Goal: Book appointment/travel/reservation

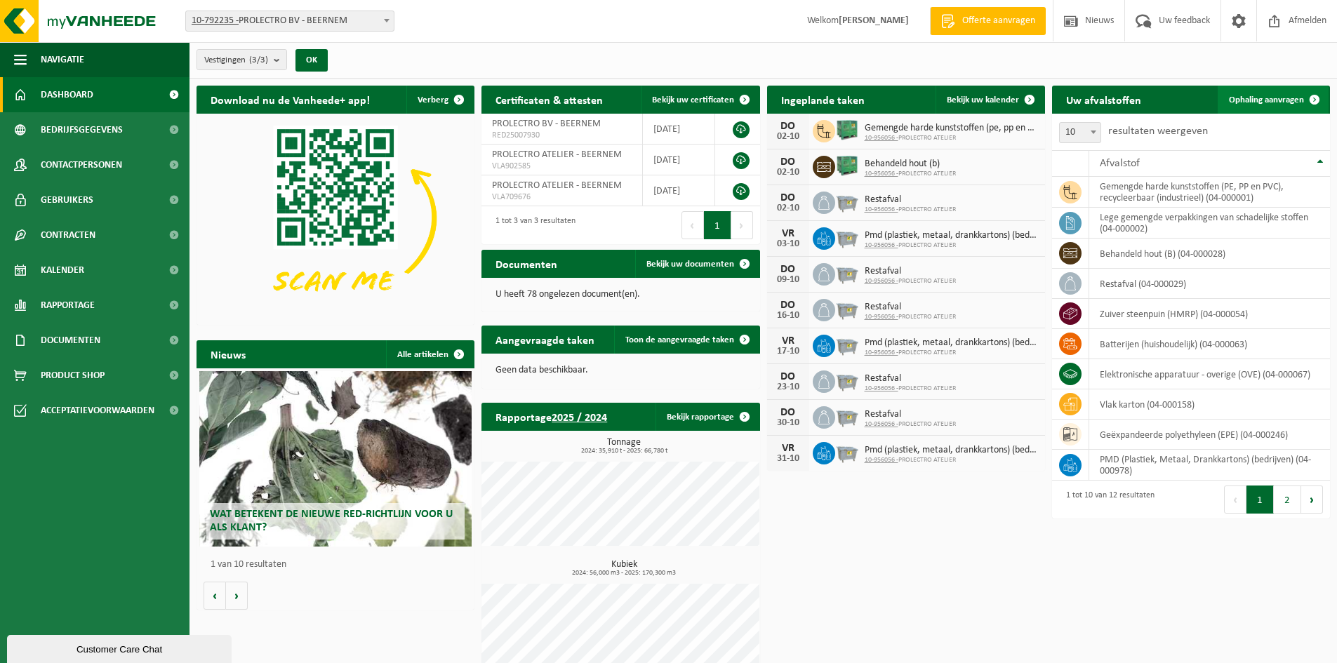
click at [1247, 93] on link "Ophaling aanvragen" at bounding box center [1273, 100] width 111 height 28
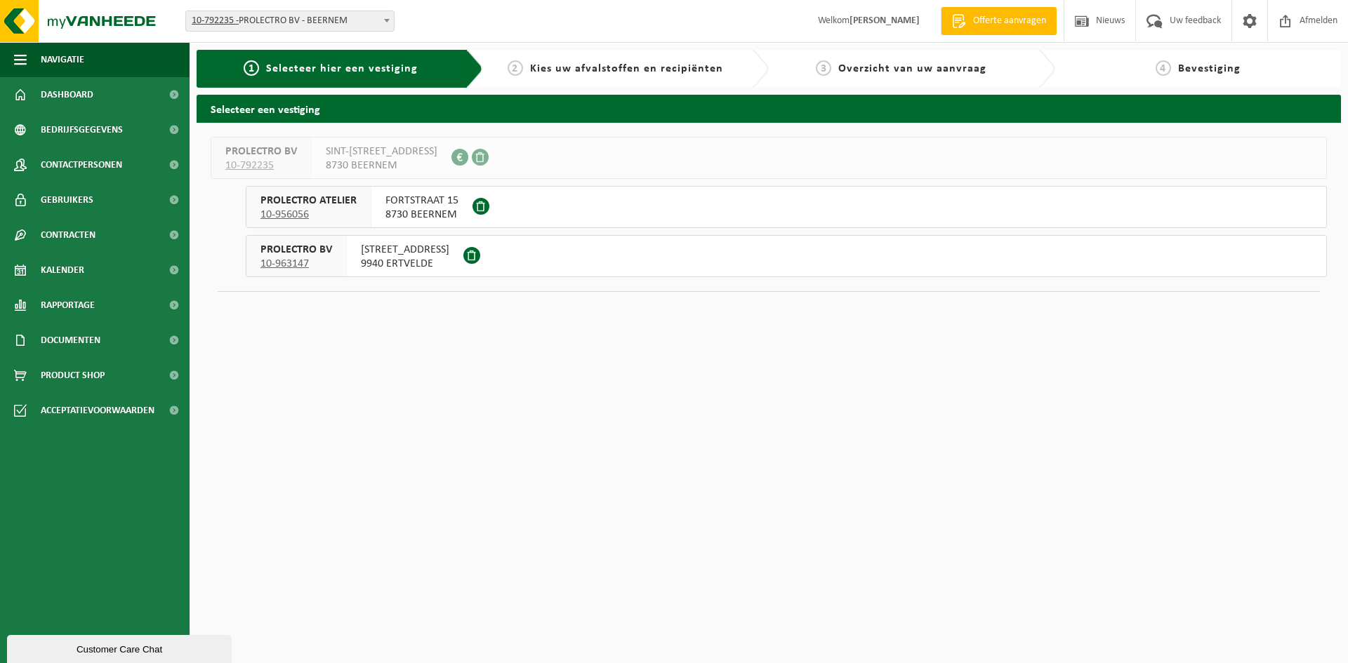
click at [406, 210] on span "8730 BEERNEM" at bounding box center [421, 215] width 73 height 14
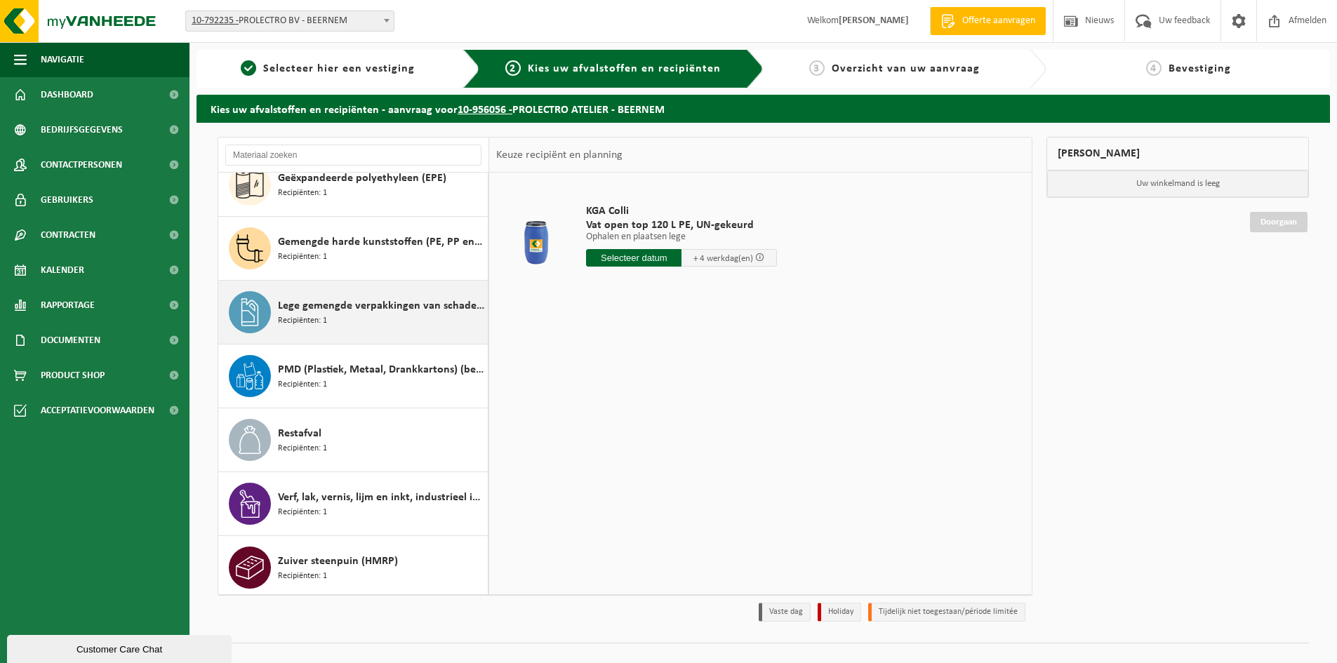
scroll to position [216, 0]
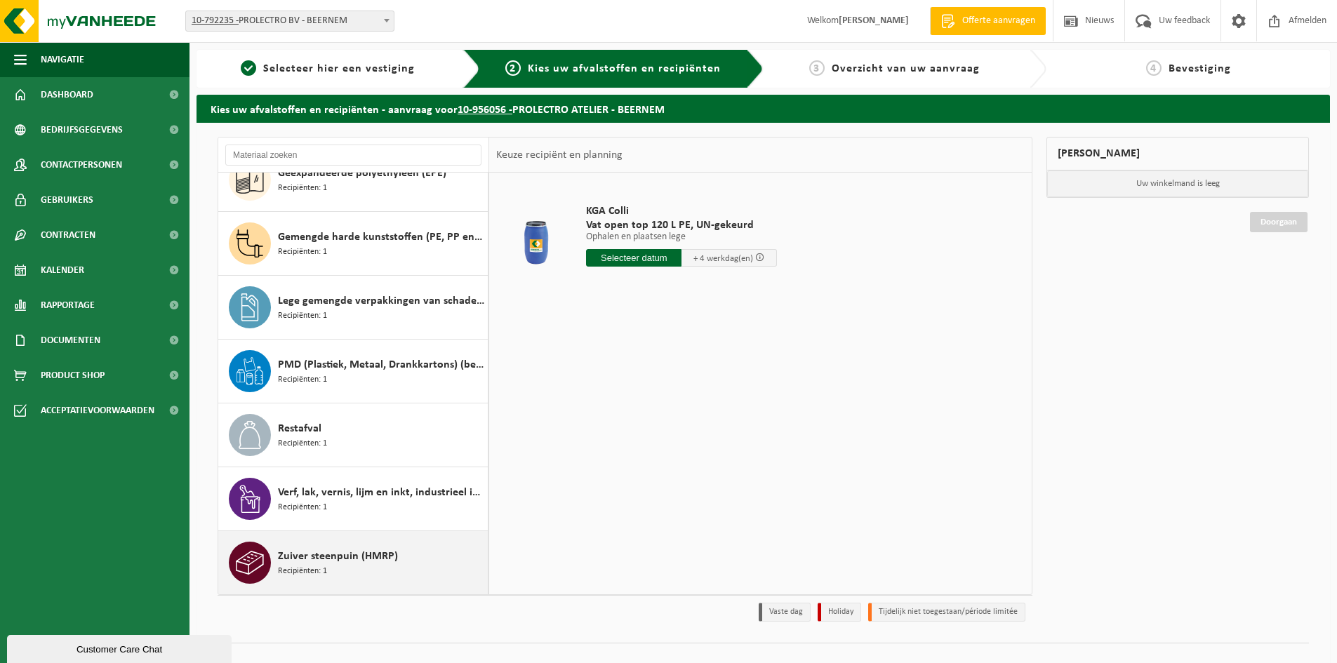
click at [312, 562] on span "Zuiver steenpuin (HMRP)" at bounding box center [338, 556] width 120 height 17
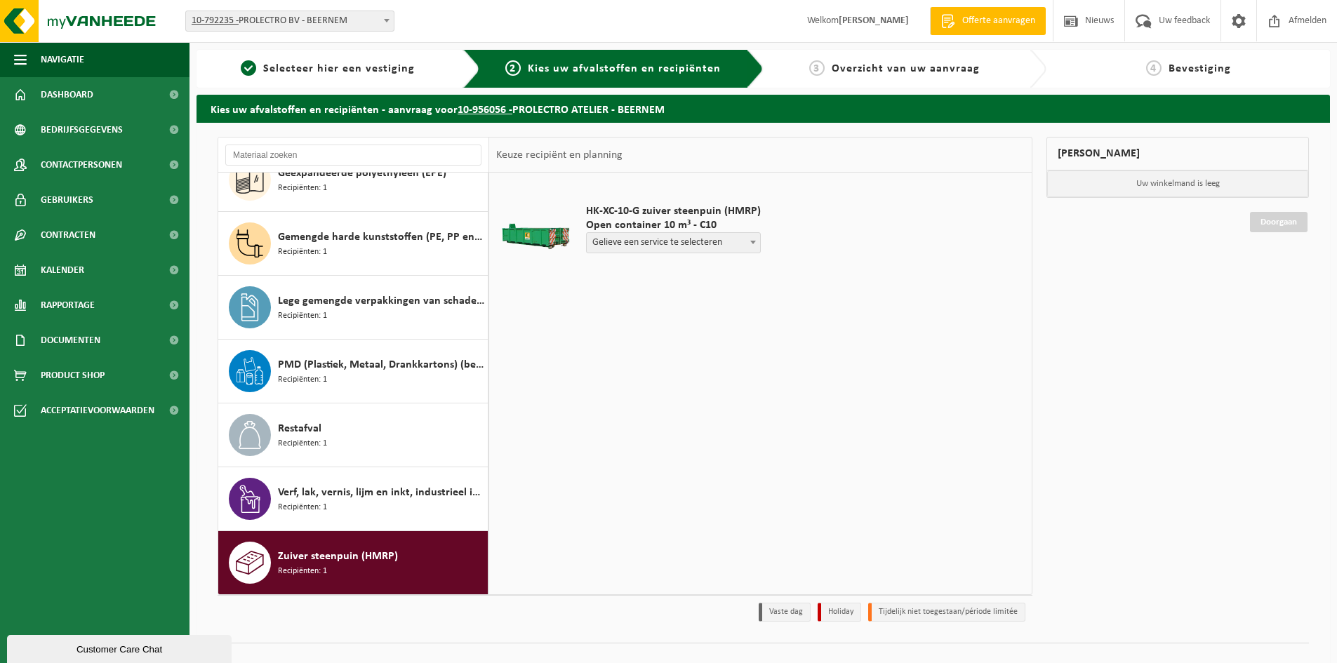
click at [712, 239] on span "Gelieve een service te selecteren" at bounding box center [673, 243] width 173 height 20
select select "P2PL-VEL-089958_HK-XC-10-GN-00_04-000054_46"
click at [646, 272] on input "text" at bounding box center [633, 269] width 95 height 18
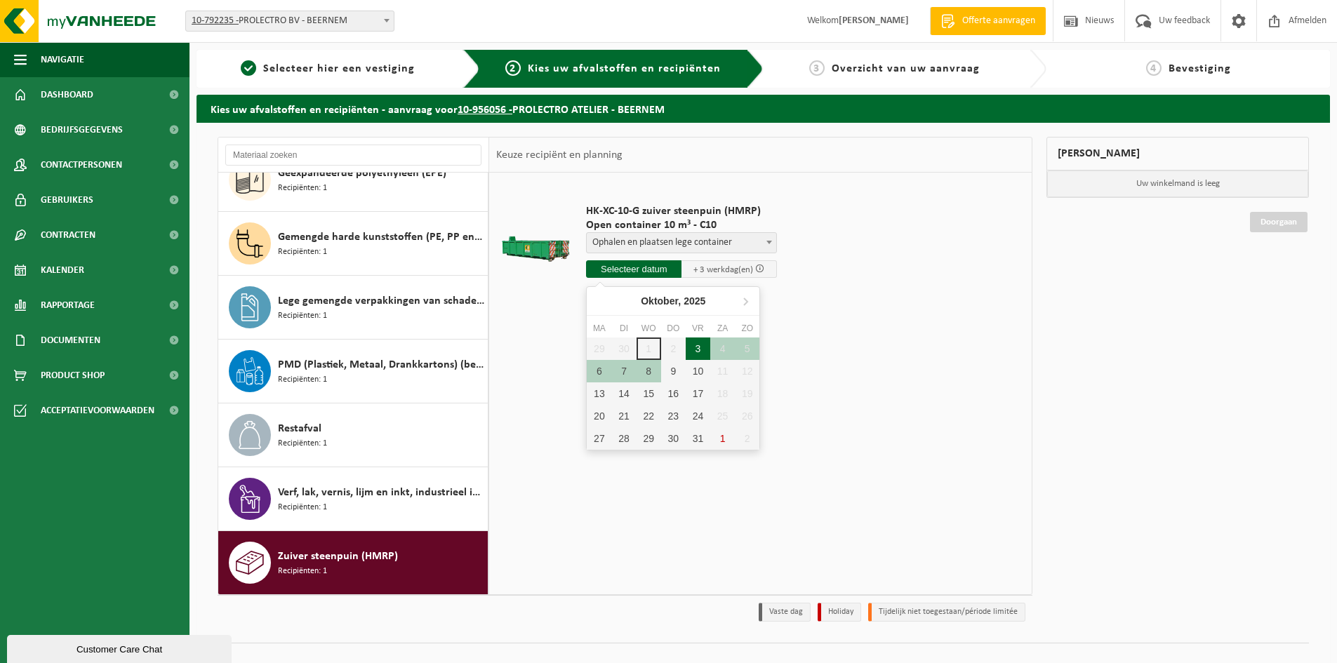
click at [701, 350] on div "3" at bounding box center [698, 349] width 25 height 22
type input "Van 2025-10-03"
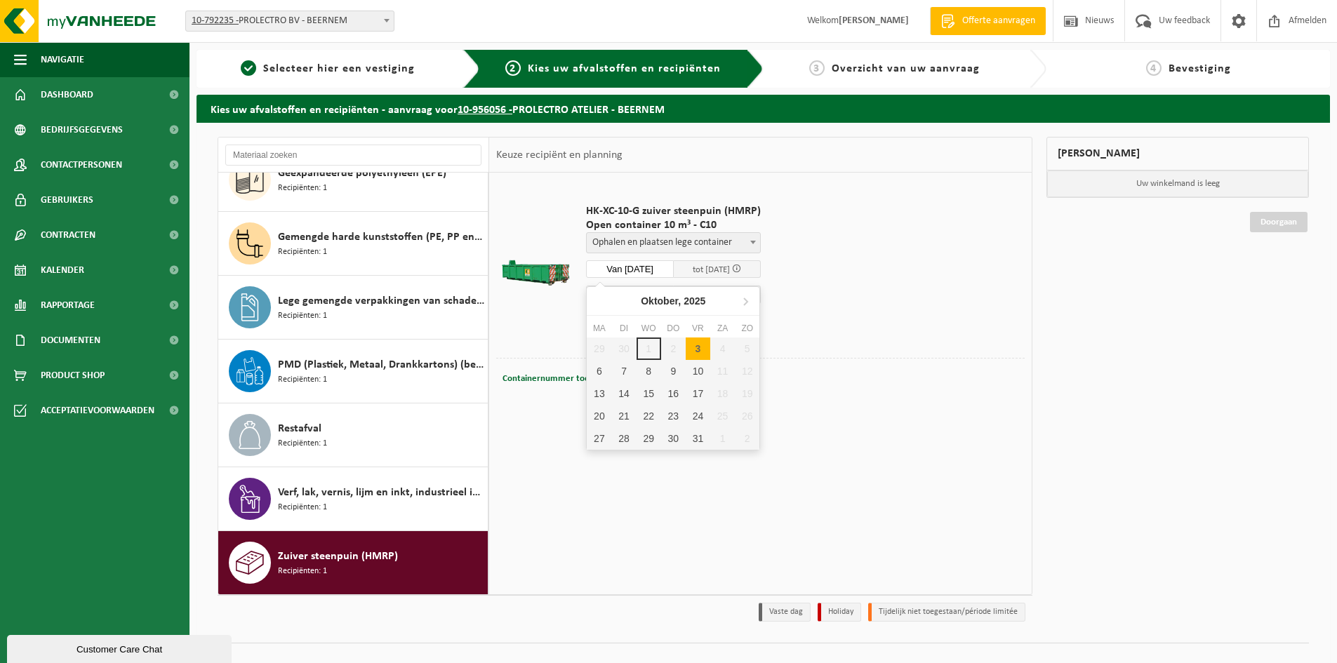
click at [663, 265] on input "Van 2025-10-03" at bounding box center [630, 269] width 88 height 18
click at [699, 347] on div "3" at bounding box center [698, 349] width 25 height 22
click at [696, 346] on div "3" at bounding box center [698, 349] width 25 height 22
type input "Van 2025-10-03"
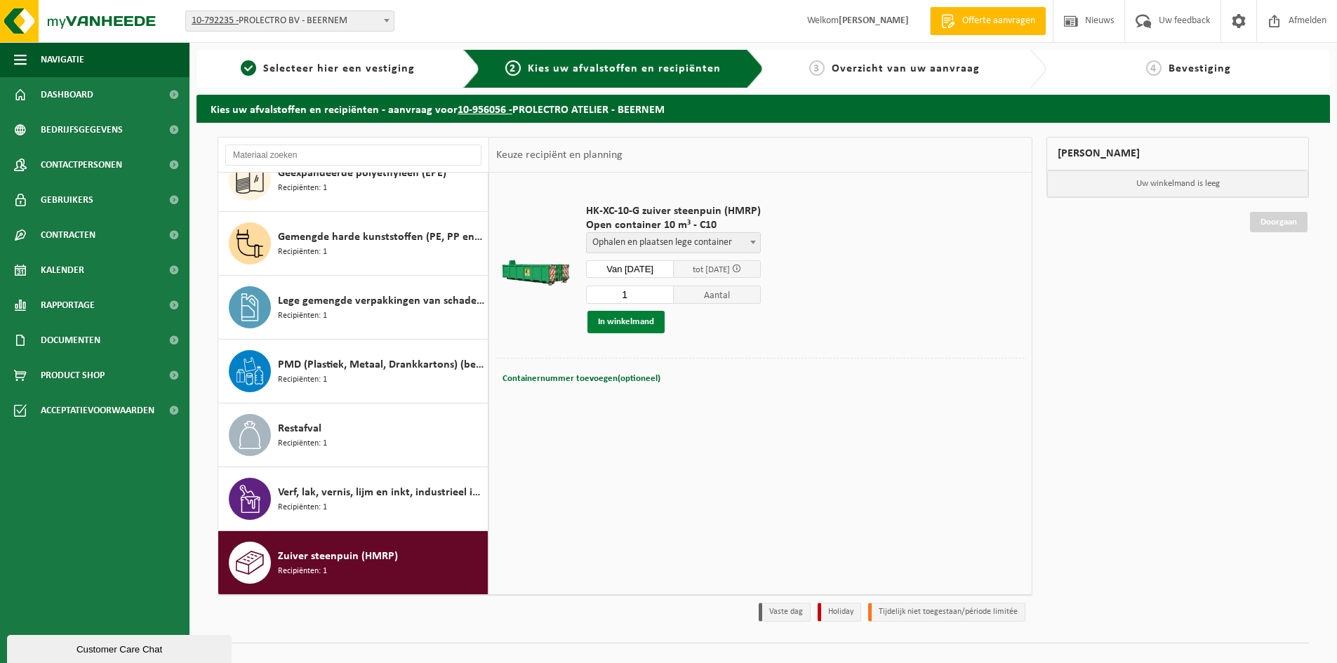
click at [623, 323] on button "In winkelmand" at bounding box center [626, 322] width 77 height 22
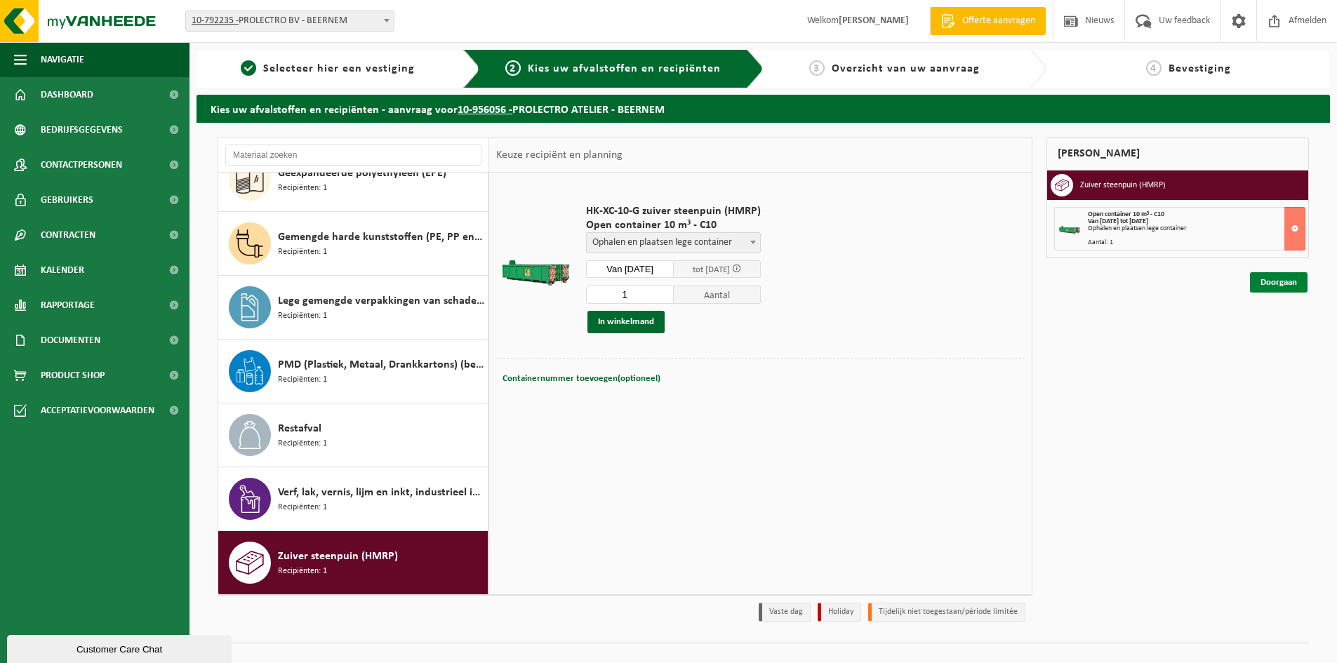
click at [1283, 282] on link "Doorgaan" at bounding box center [1279, 282] width 58 height 20
